Goal: Register for event/course: Register for event/course

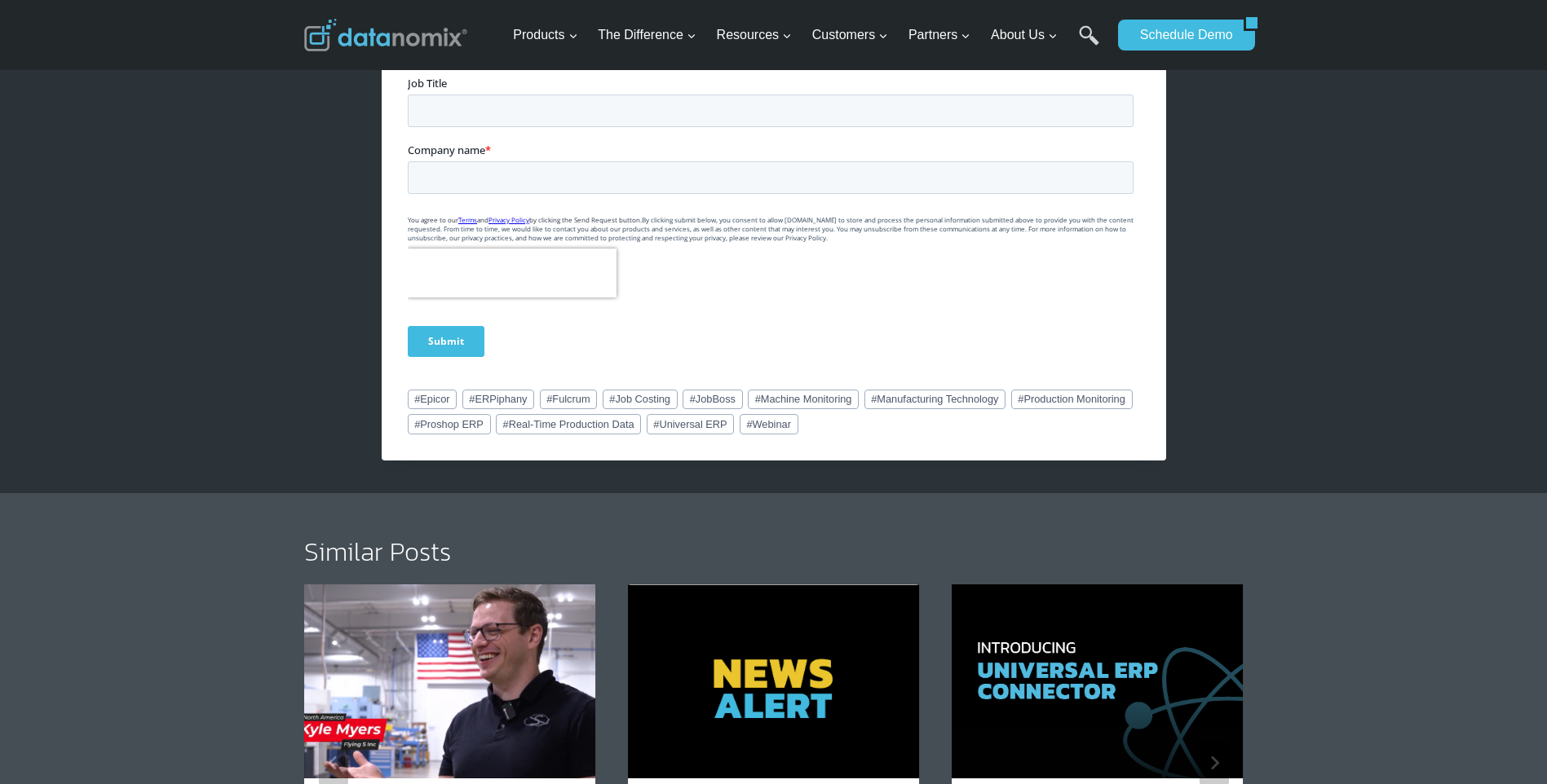
scroll to position [1305, 0]
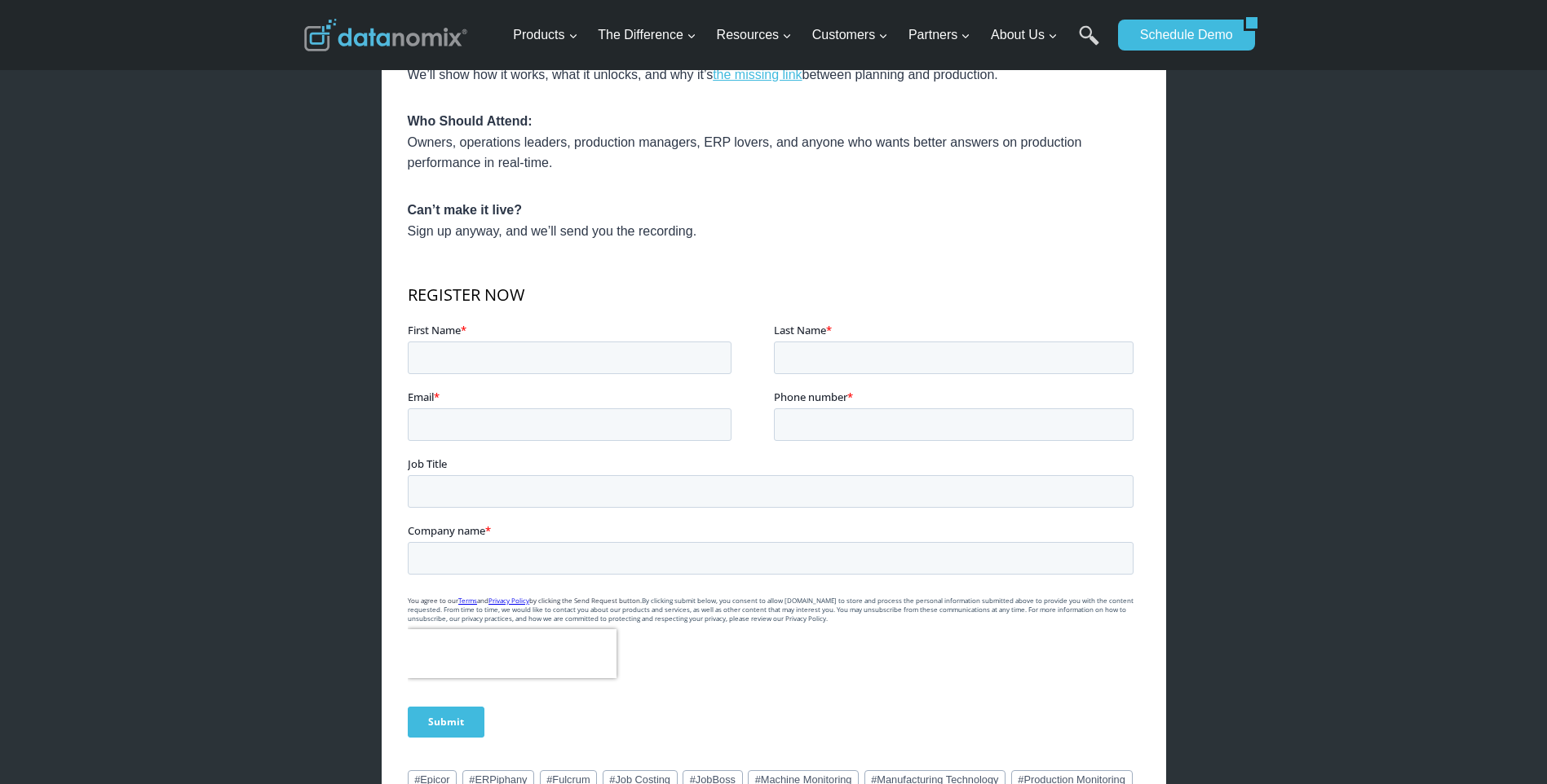
scroll to position [897, 0]
click at [548, 351] on input "First Name *" at bounding box center [569, 355] width 324 height 32
type input "[PERSON_NAME]"
click at [855, 343] on input "Last Name *" at bounding box center [953, 355] width 359 height 32
type input "[PERSON_NAME]"
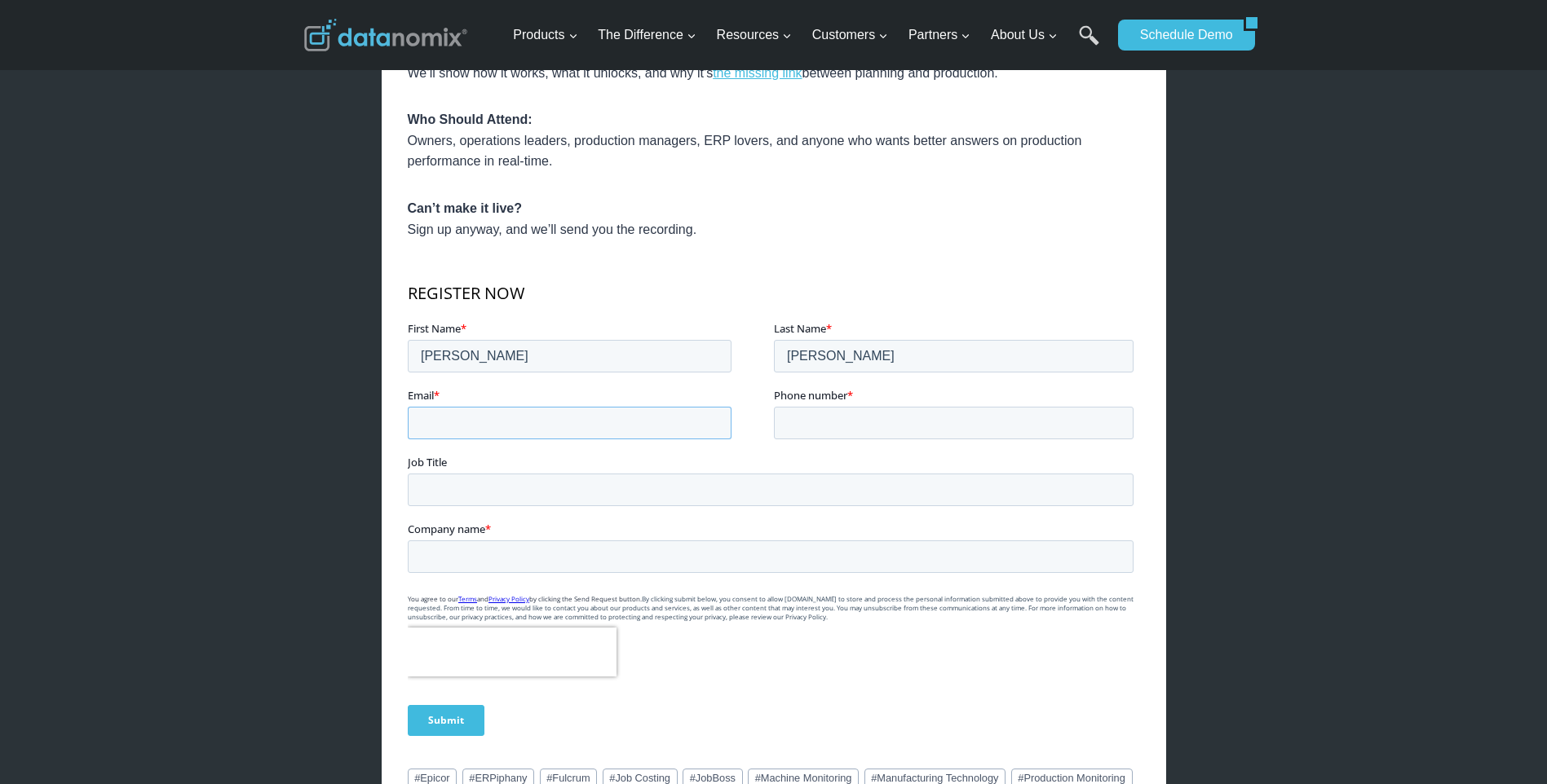
click at [469, 419] on input "Email *" at bounding box center [569, 423] width 324 height 32
type input "[PERSON_NAME][EMAIL_ADDRESS][PERSON_NAME][DOMAIN_NAME]"
click at [846, 421] on input "Phone number *" at bounding box center [953, 423] width 359 height 32
type input "19185493603"
click at [443, 488] on input "Job Title" at bounding box center [770, 490] width 726 height 32
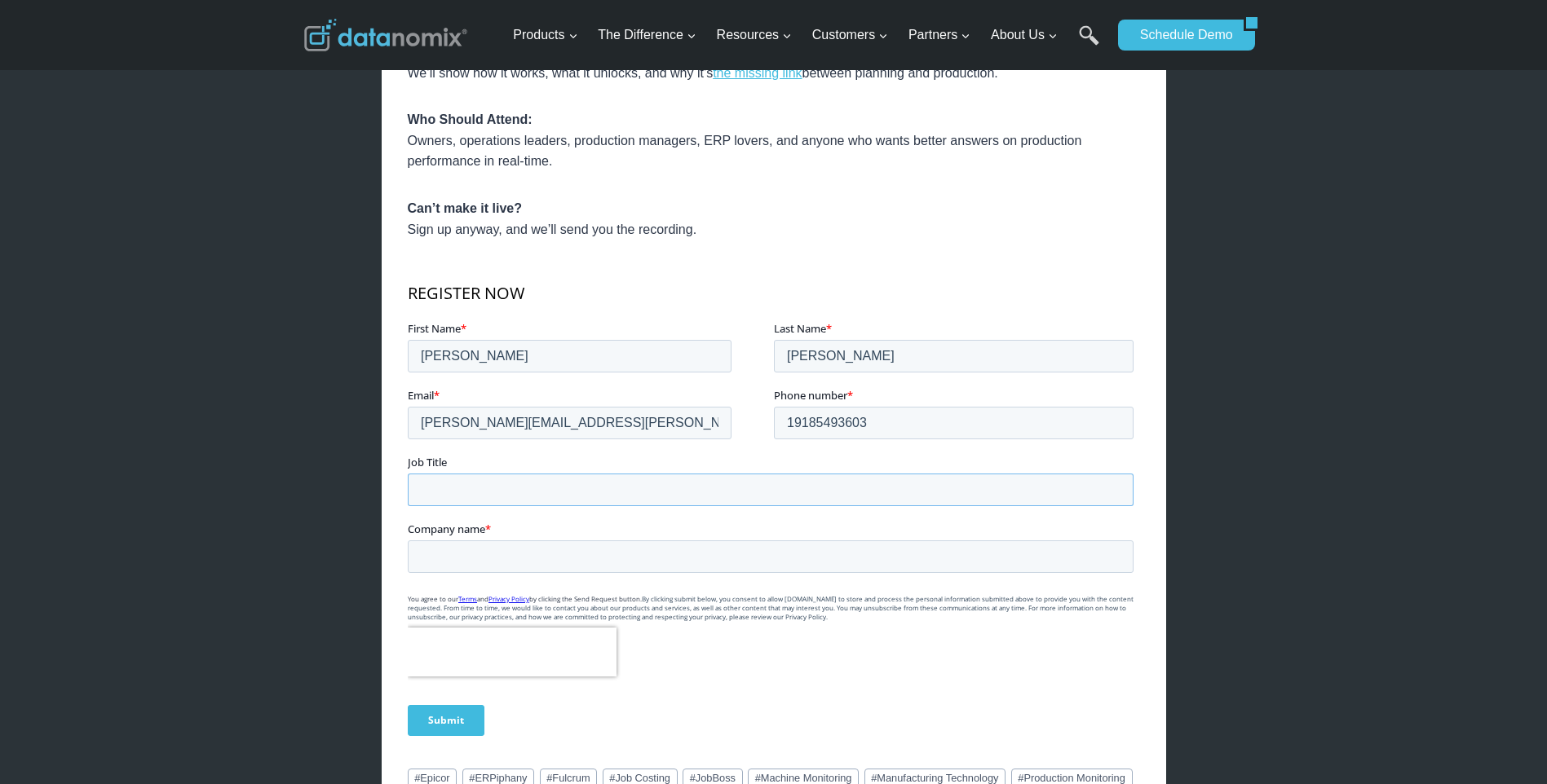
type input "Production Supervisor"
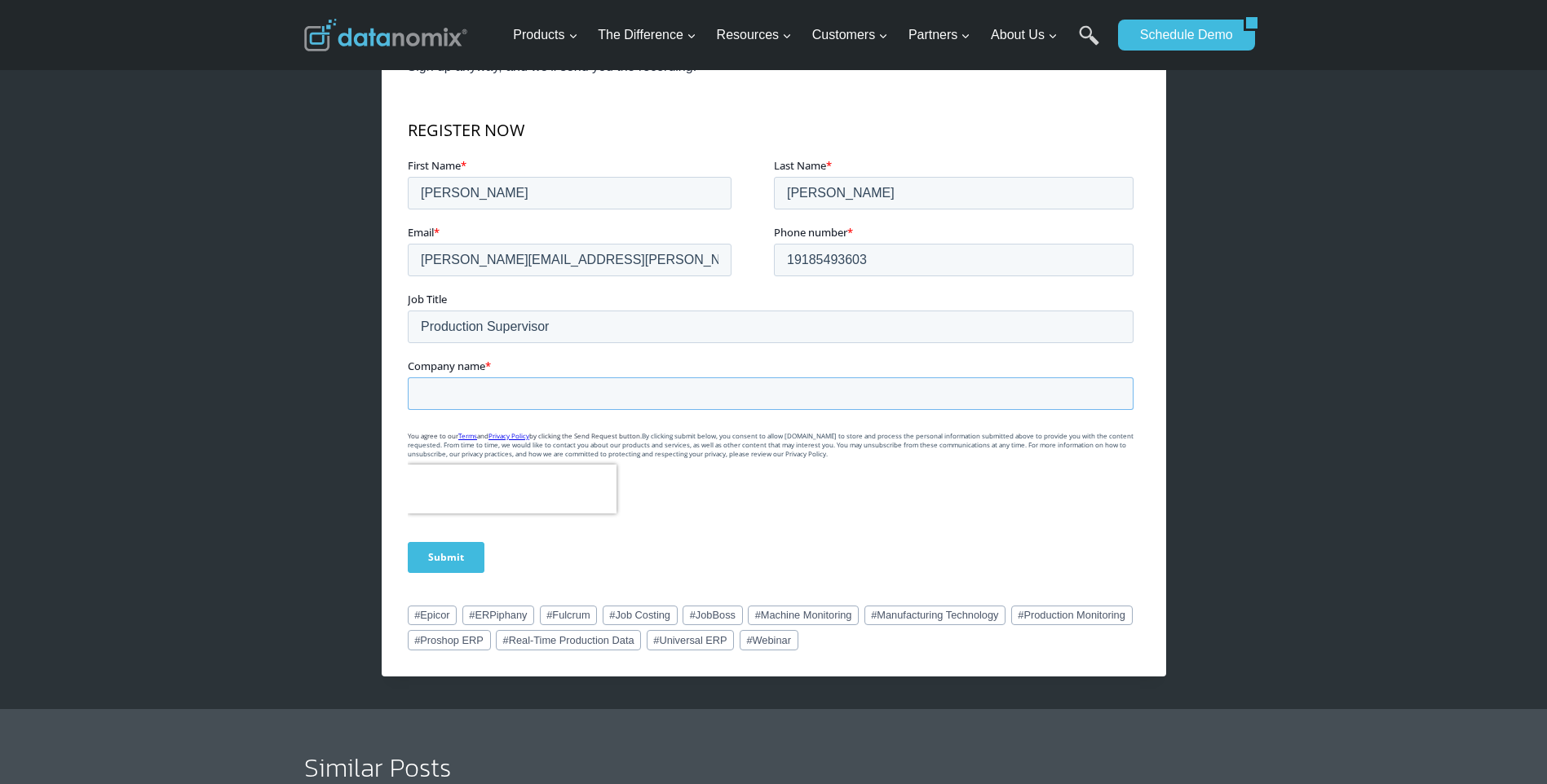
click at [498, 394] on input "Company name *" at bounding box center [770, 393] width 726 height 32
type input "Hypro"
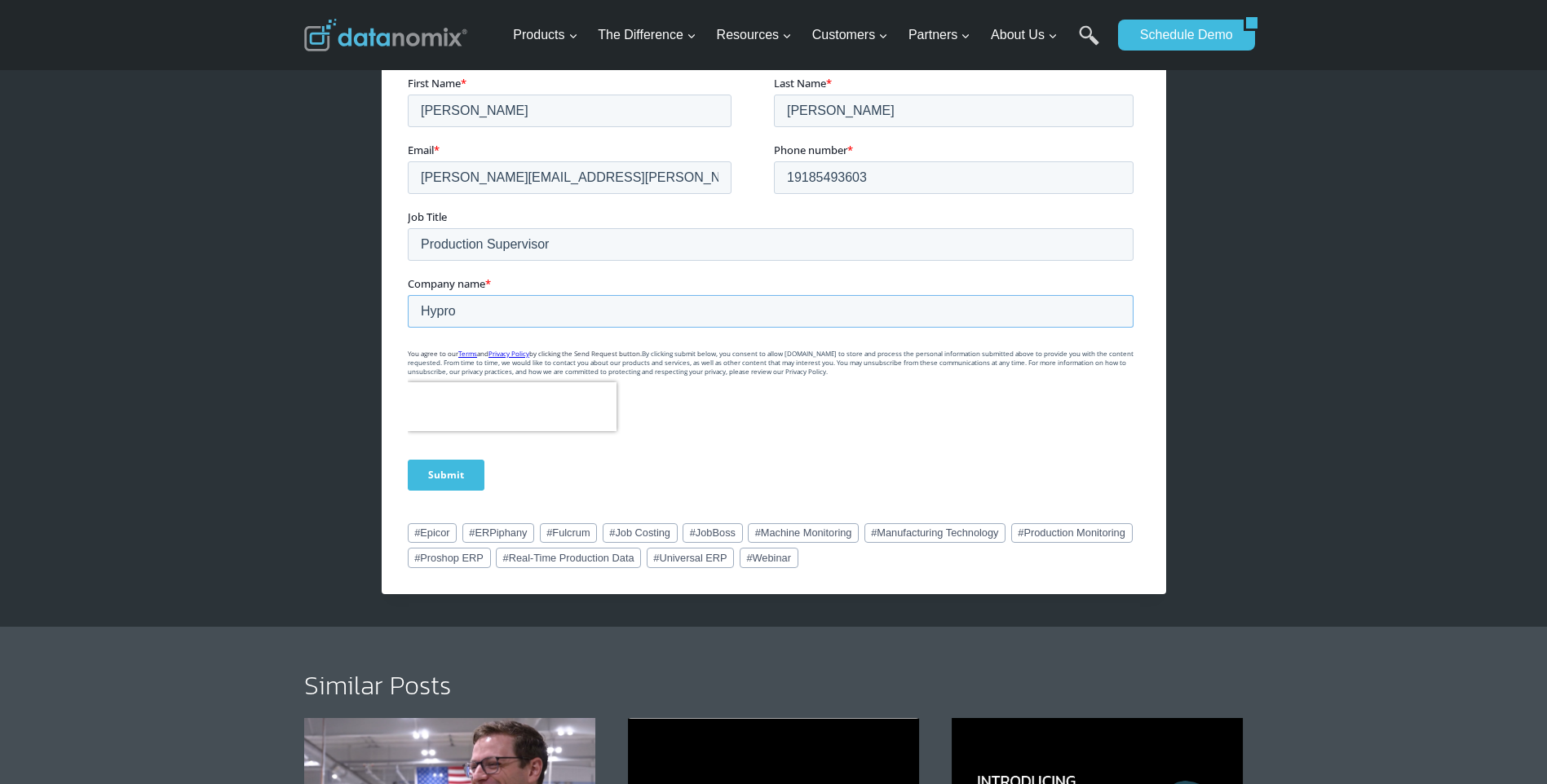
scroll to position [1141, 0]
click at [437, 478] on input "Submit" at bounding box center [445, 476] width 77 height 31
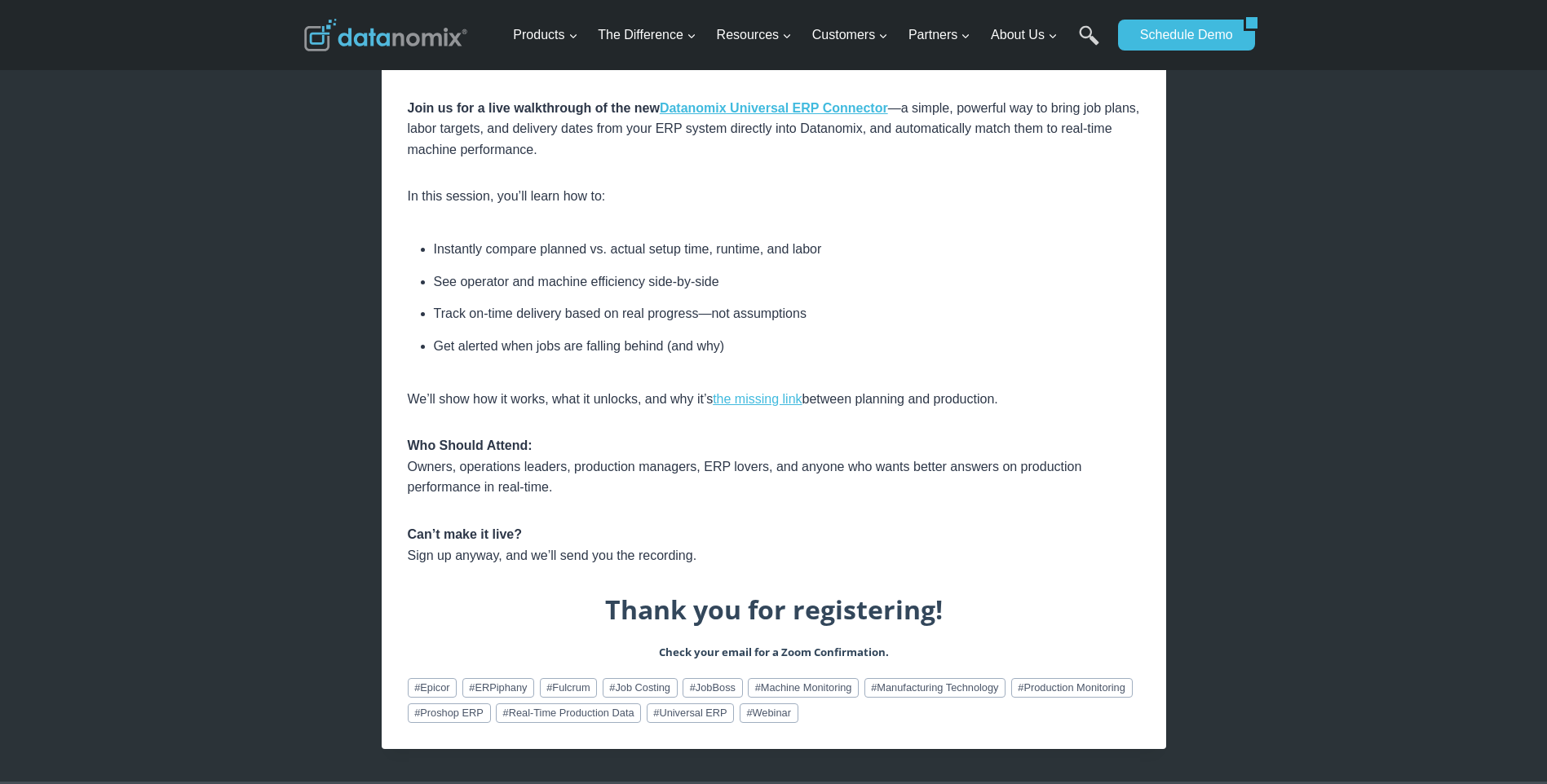
scroll to position [0, 0]
